Goal: Information Seeking & Learning: Learn about a topic

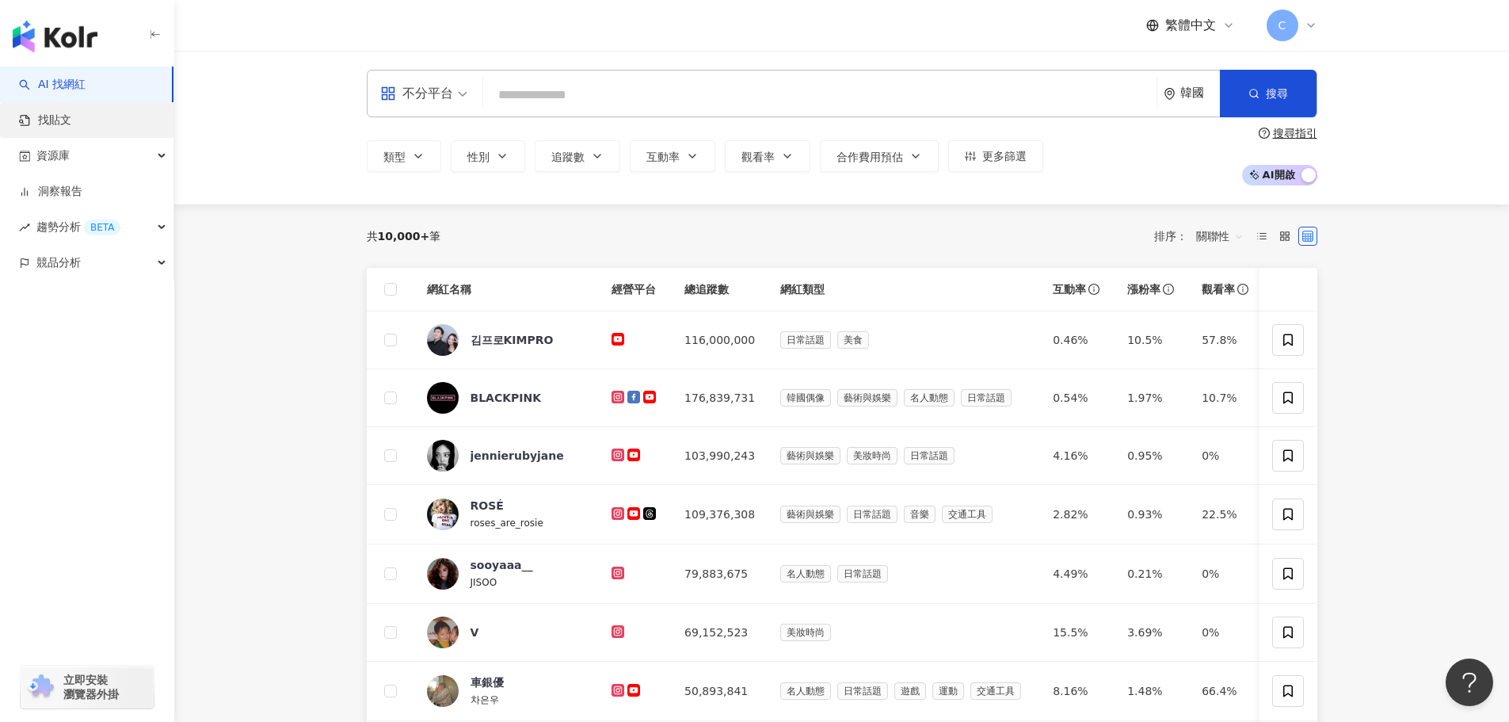
click at [71, 113] on link "找貼文" at bounding box center [45, 121] width 52 height 16
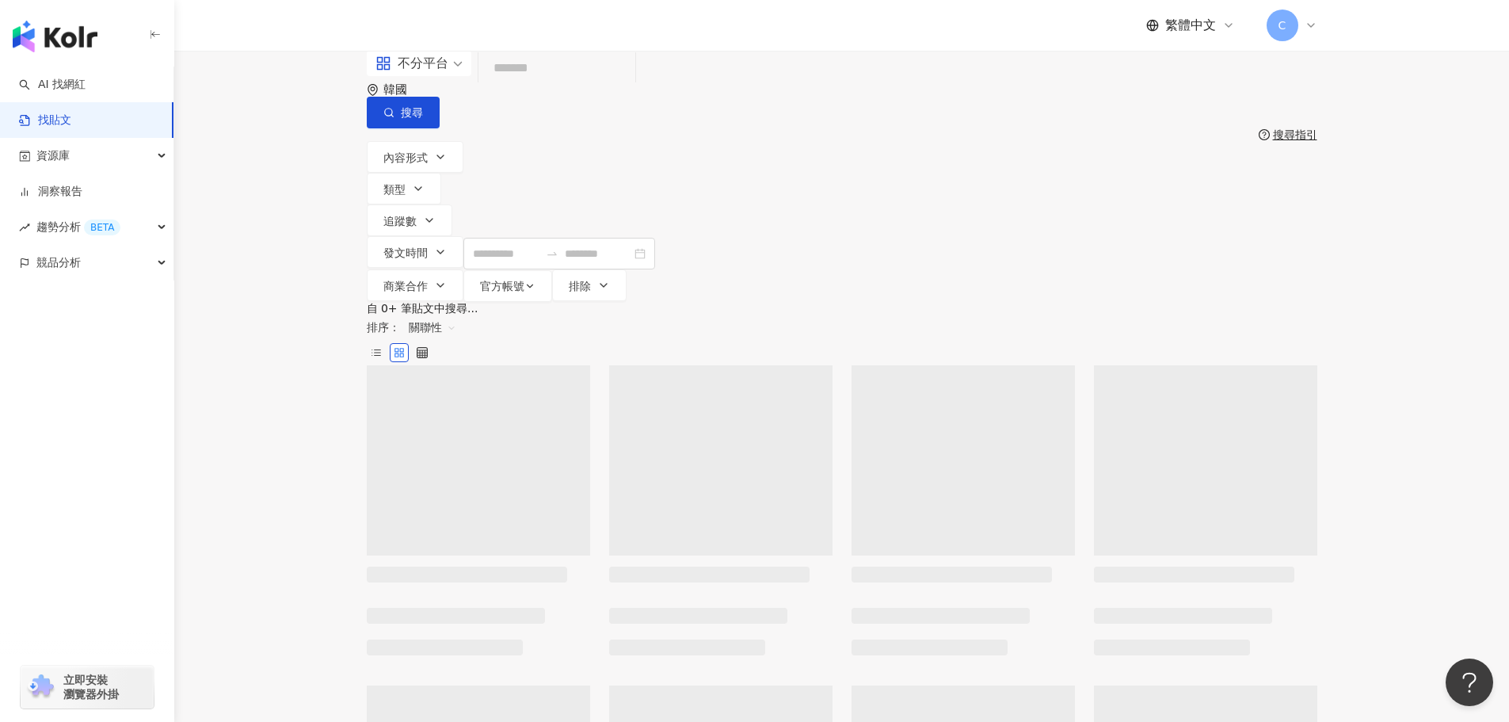
drag, startPoint x: 424, startPoint y: 108, endPoint x: 456, endPoint y: 119, distance: 33.6
click at [425, 76] on span at bounding box center [419, 63] width 87 height 25
click at [423, 97] on div "韓國" at bounding box center [403, 89] width 40 height 13
click at [1079, 181] on div "香港" at bounding box center [1068, 172] width 22 height 17
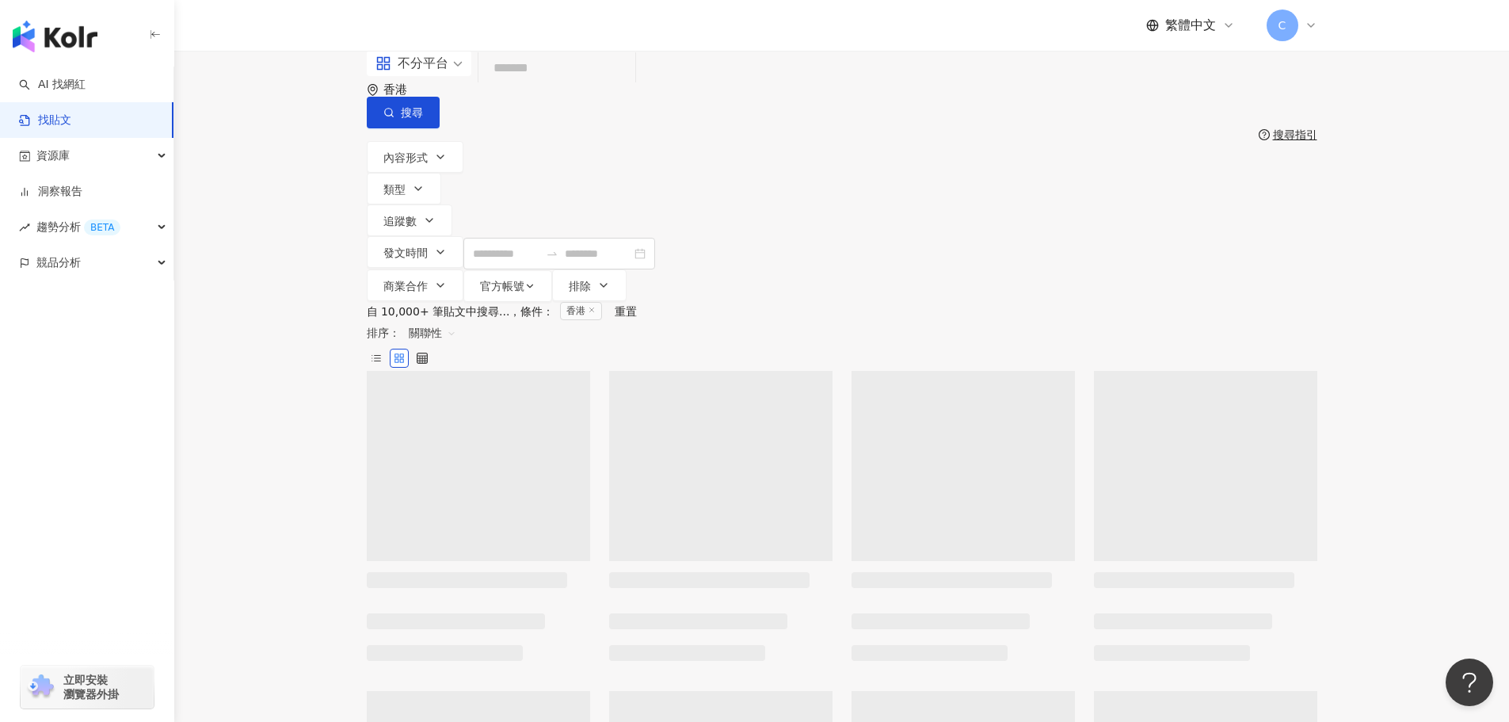
click at [629, 86] on input "search" at bounding box center [557, 69] width 144 height 34
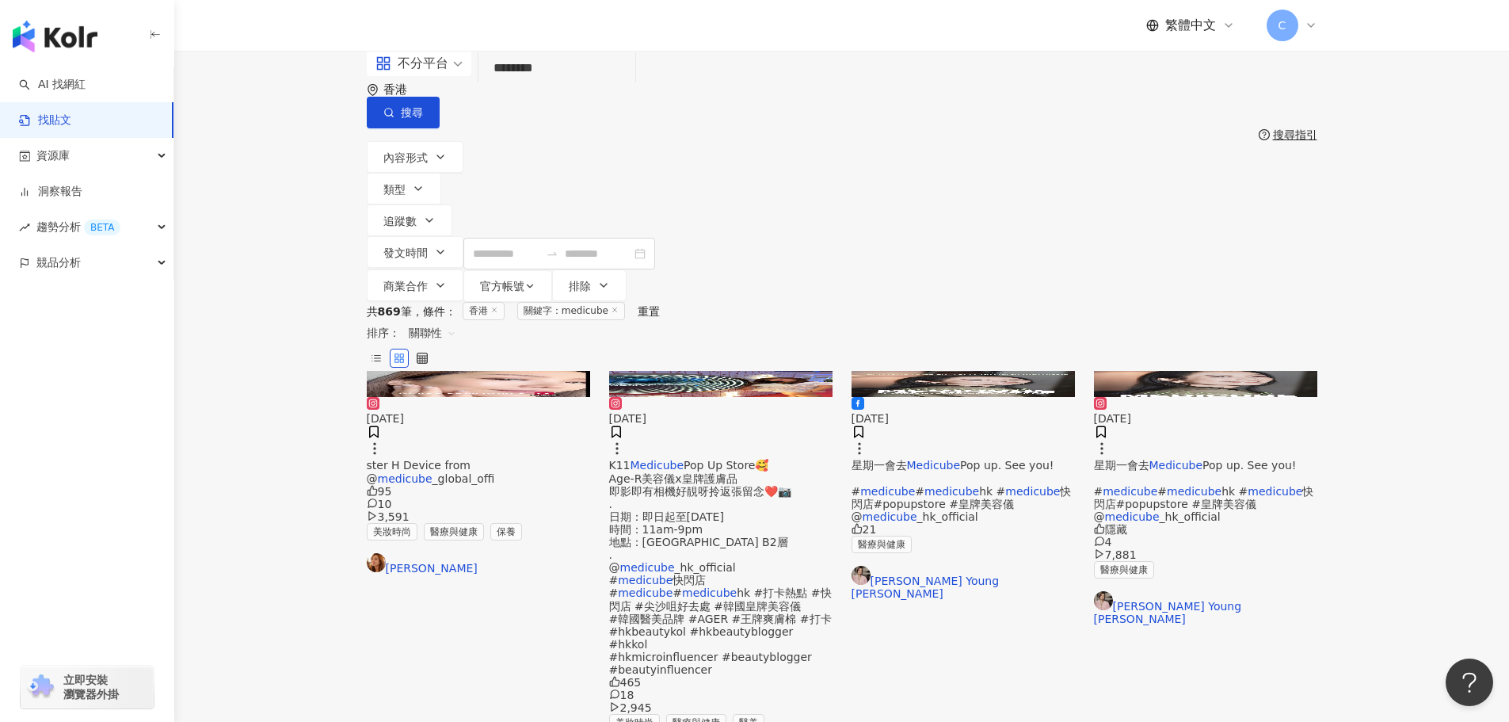
click at [456, 320] on span "關聯性" at bounding box center [433, 332] width 48 height 25
click at [1210, 403] on div "發文時間" at bounding box center [1222, 402] width 44 height 17
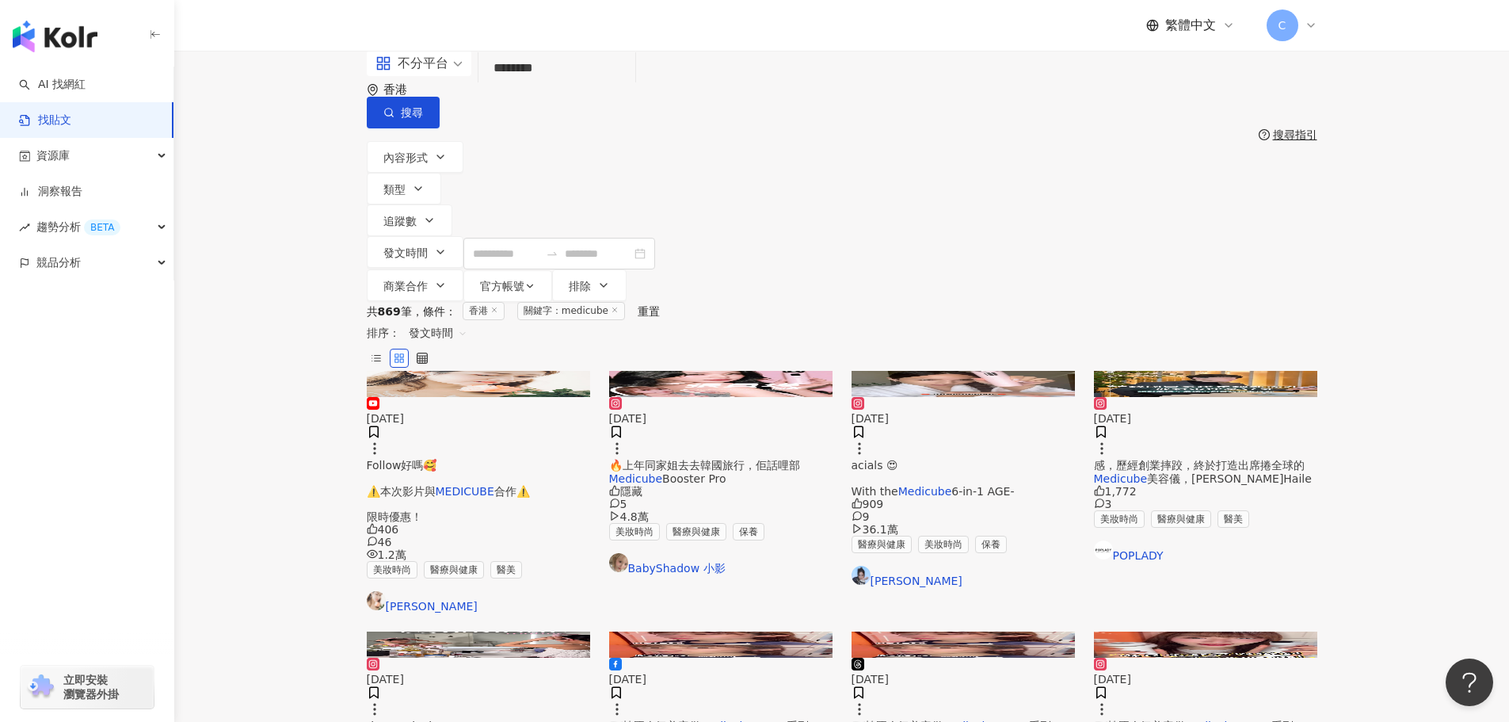
click at [489, 371] on img at bounding box center [478, 383] width 223 height 25
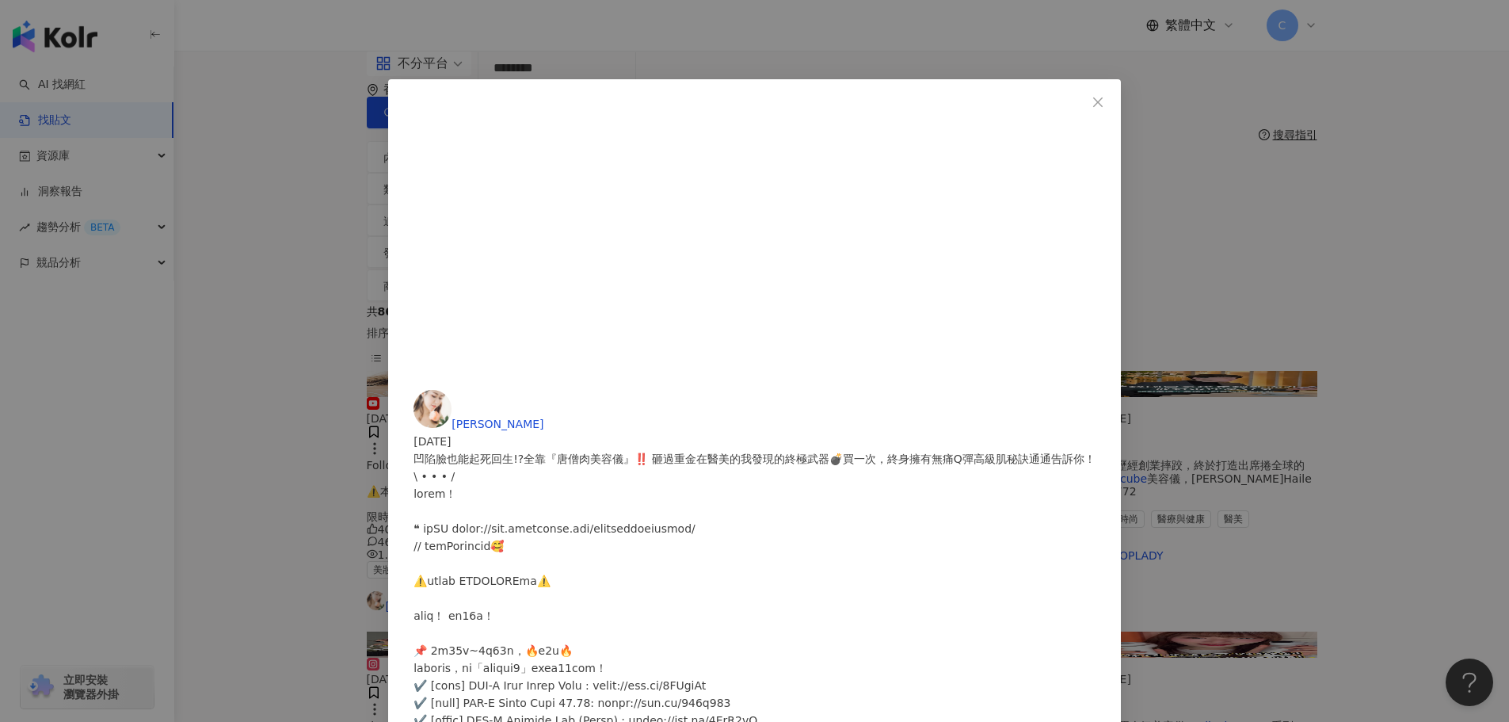
click at [1297, 187] on div "[PERSON_NAME] [DATE] 凹陷臉也能起死回生!?全靠『唐僧肉美容儀』‼️ 砸過重金在醫美的我發現的終極武器💣買一次，終身擁有無痛Q彈高級肌秘訣…" at bounding box center [754, 361] width 1509 height 722
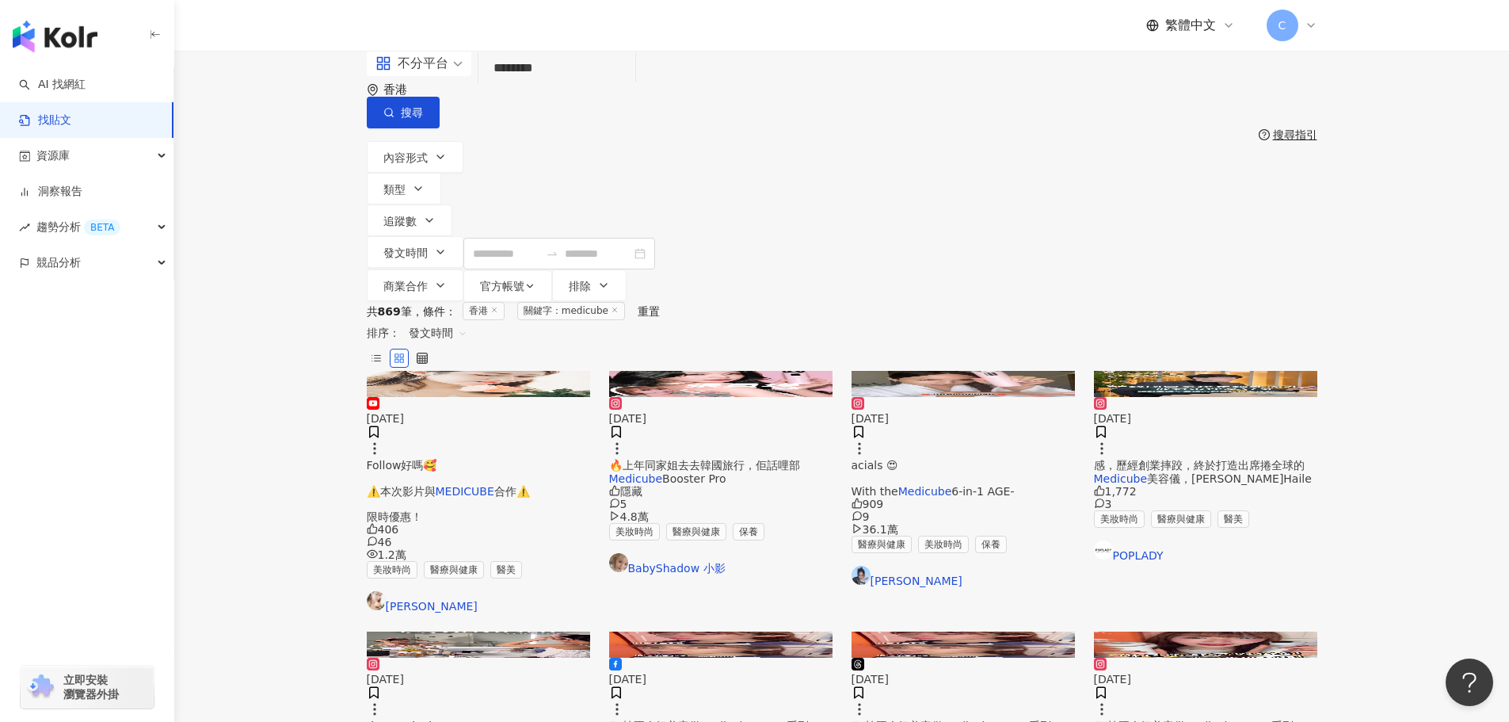
drag, startPoint x: 708, startPoint y: 93, endPoint x: 333, endPoint y: 82, distance: 375.0
click at [332, 83] on div "不分平台 medicube ******** 香港 搜尋 搜尋指引 內容形式 類型 追蹤數 發文時間 商業合作 官方帳號 排除" at bounding box center [841, 176] width 1335 height 251
type input "*****"
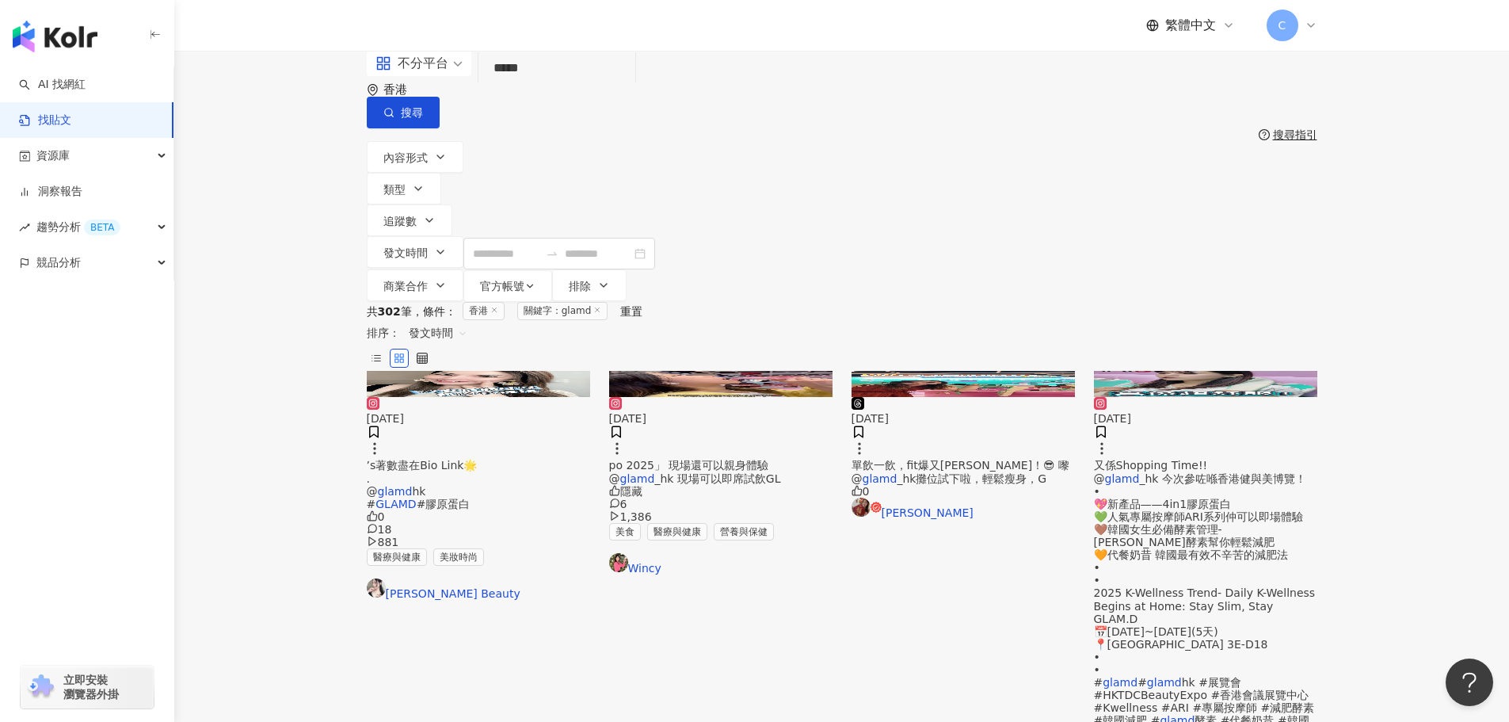
click at [467, 320] on span "發文時間" at bounding box center [438, 332] width 59 height 25
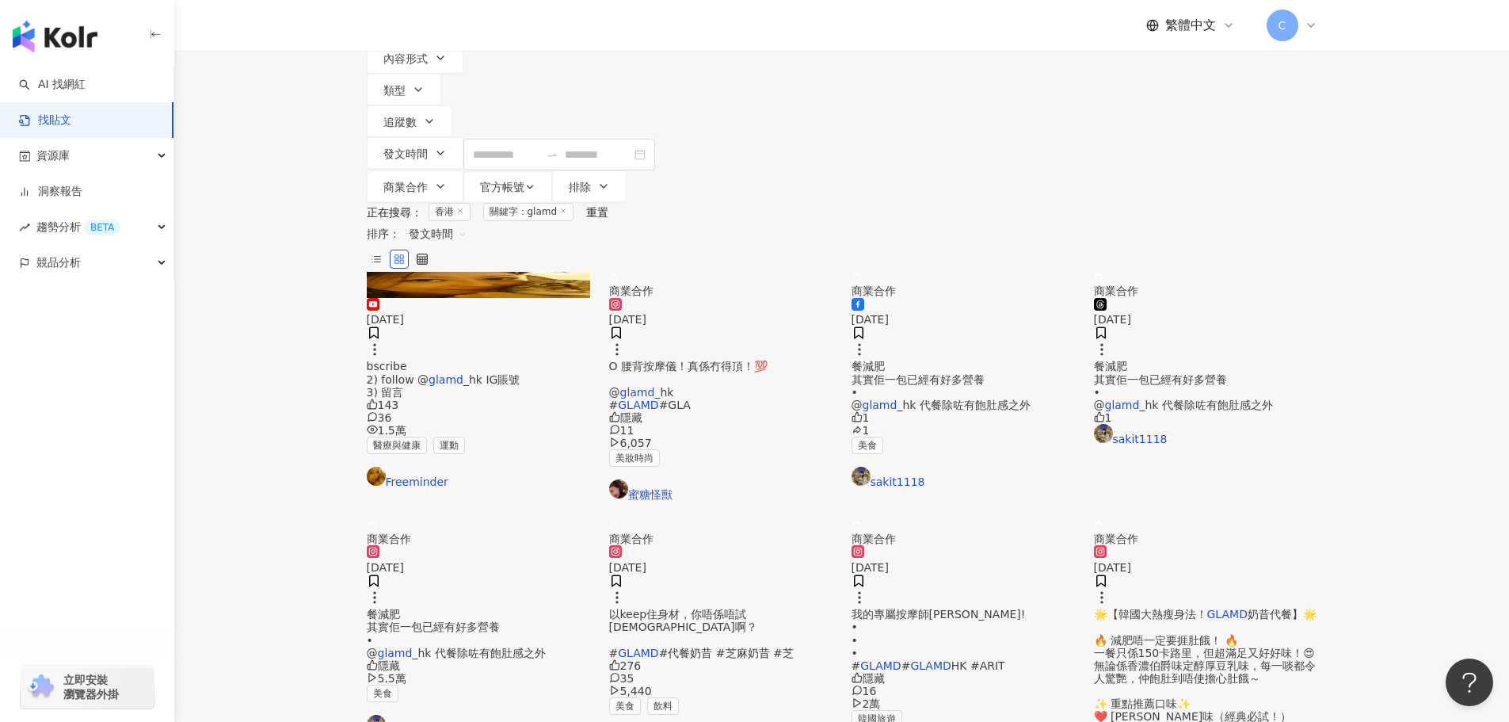
scroll to position [5, 0]
